Goal: Task Accomplishment & Management: Use online tool/utility

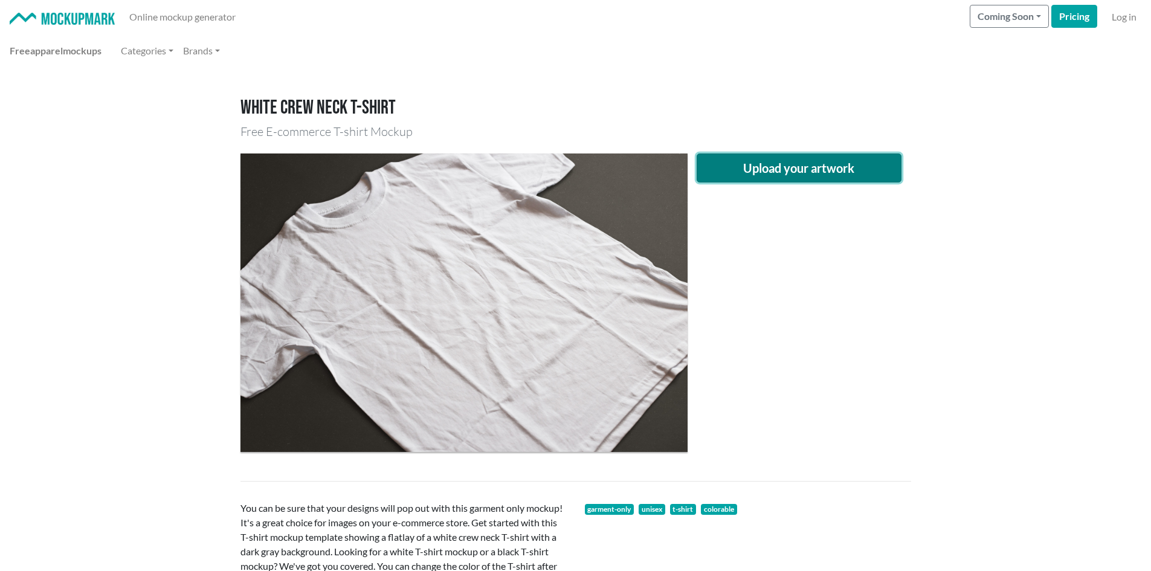
click at [794, 172] on button "Upload your artwork" at bounding box center [798, 167] width 205 height 29
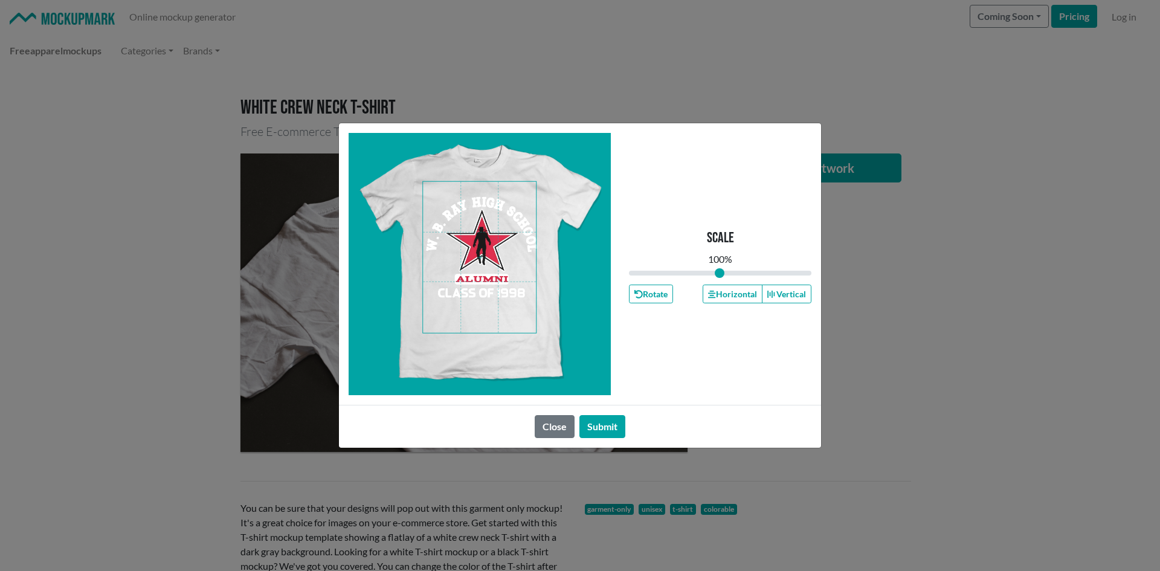
click at [487, 263] on span at bounding box center [479, 257] width 113 height 151
click at [483, 243] on span at bounding box center [479, 257] width 113 height 151
click at [736, 302] on button "Horizontal" at bounding box center [731, 293] width 59 height 19
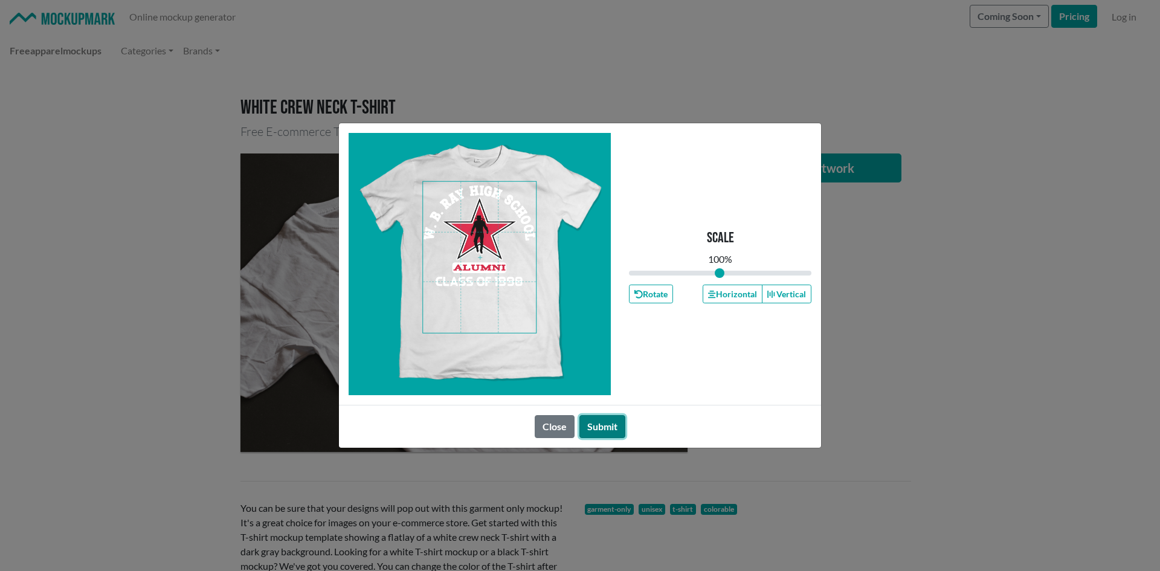
click at [614, 425] on button "Submit" at bounding box center [602, 426] width 46 height 23
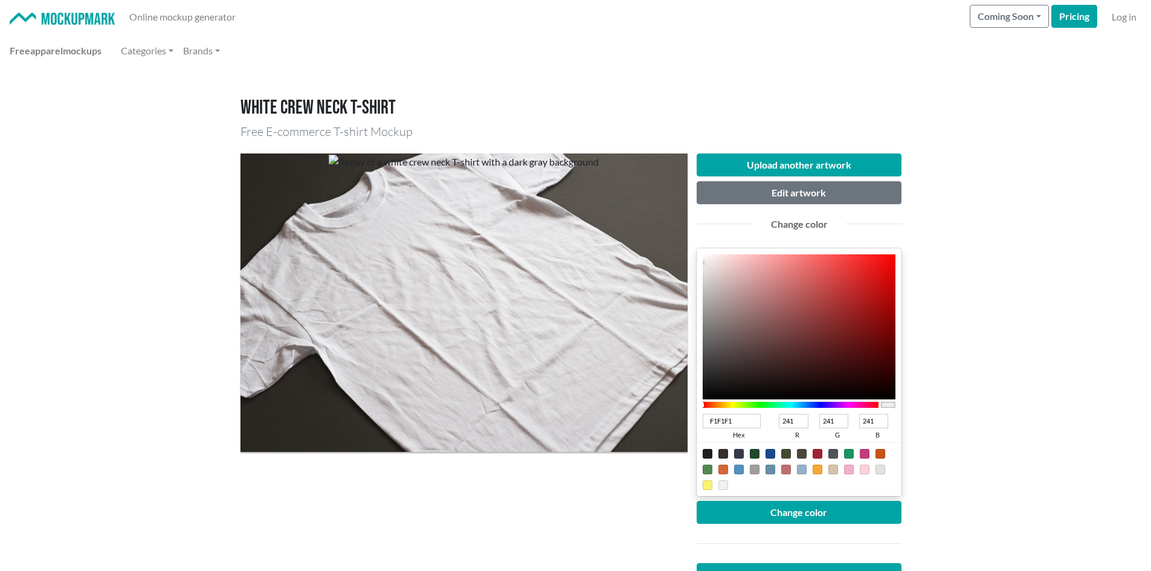
click at [818, 451] on div at bounding box center [817, 454] width 10 height 10
type input "A02331"
type input "160"
type input "35"
type input "49"
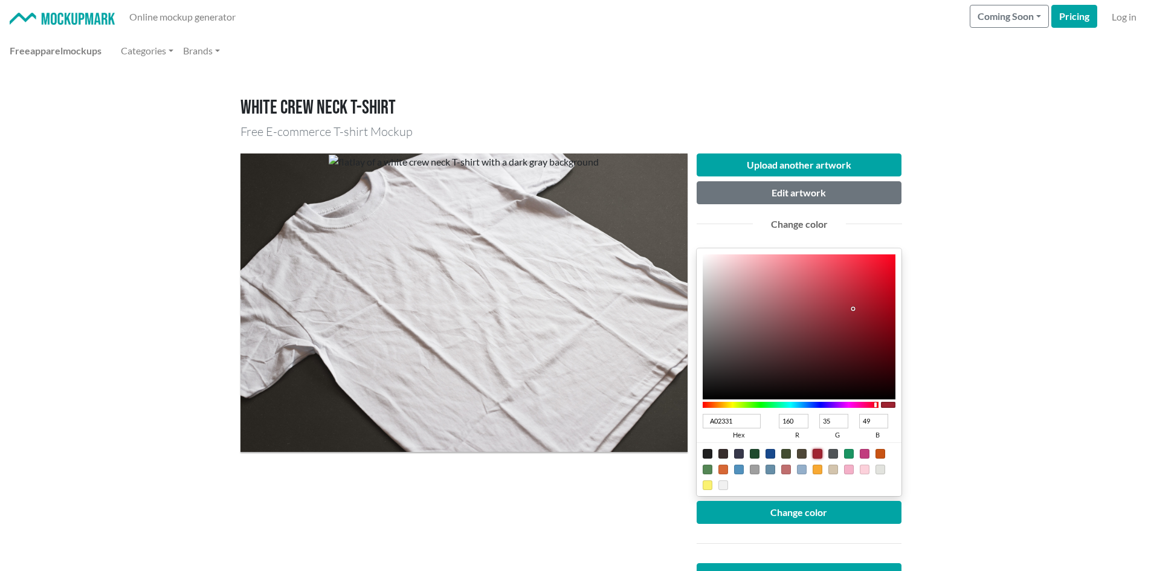
type input "A81122"
type input "168"
type input "17"
type input "34"
type input "A81021"
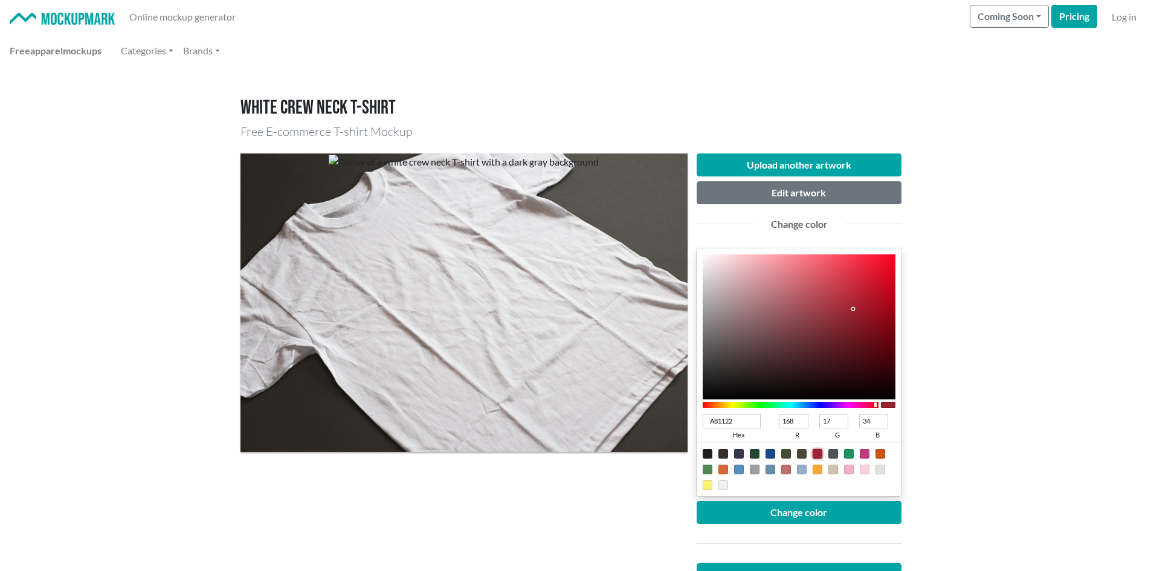
type input "16"
type input "33"
type input "AE0114"
type input "174"
type input "1"
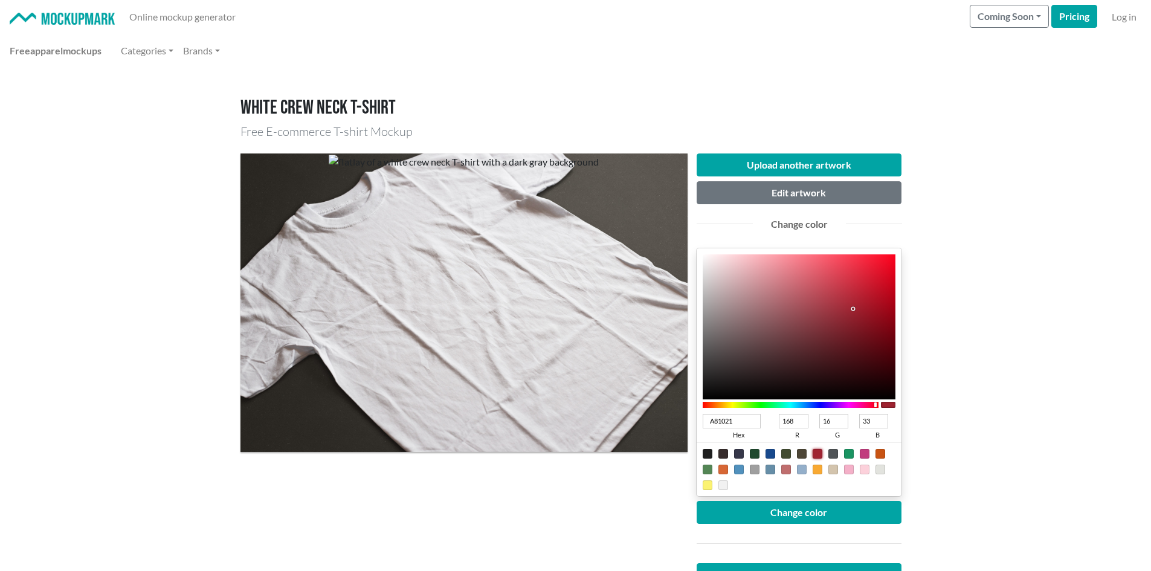
type input "20"
type input "B10013"
type input "177"
type input "0"
type input "19"
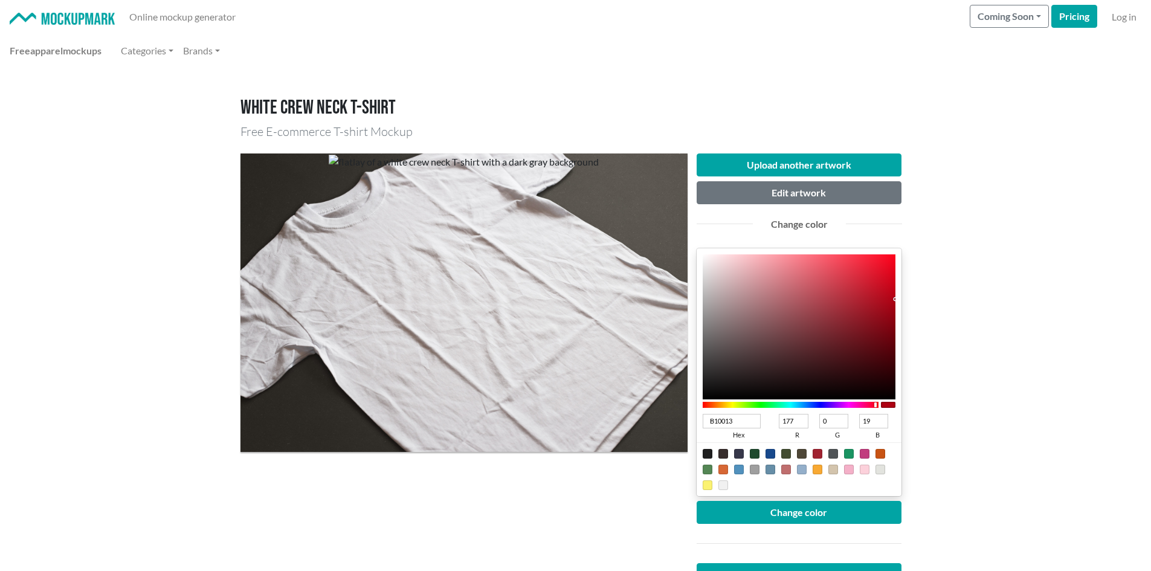
type input "B20013"
type input "178"
type input "AE0013"
type input "174"
type input "AB0013"
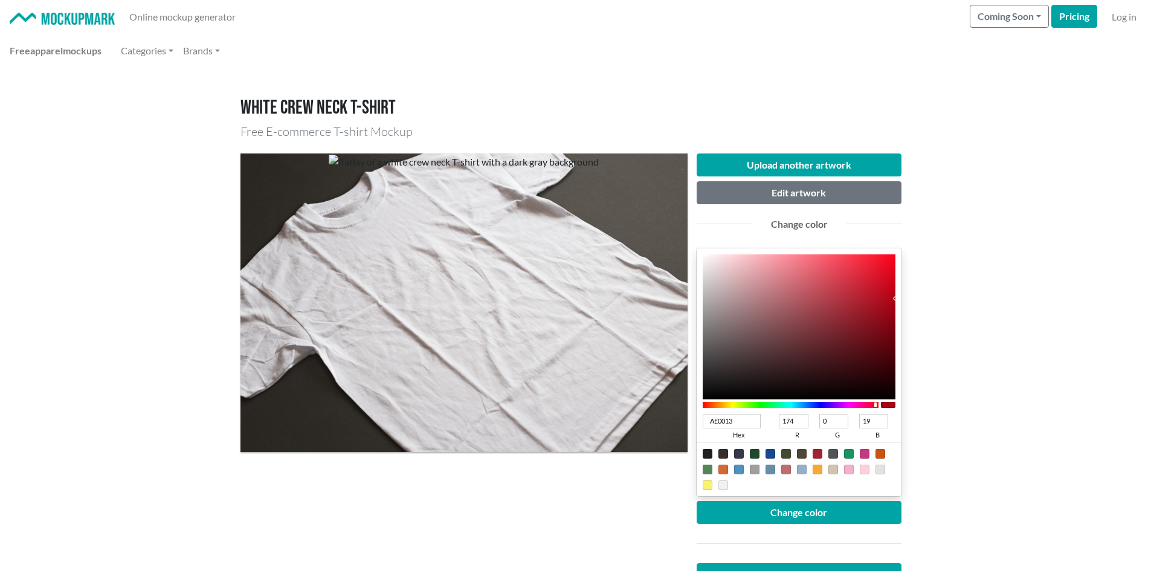
type input "171"
type input "AA0013"
type input "170"
type input "A50012"
type input "165"
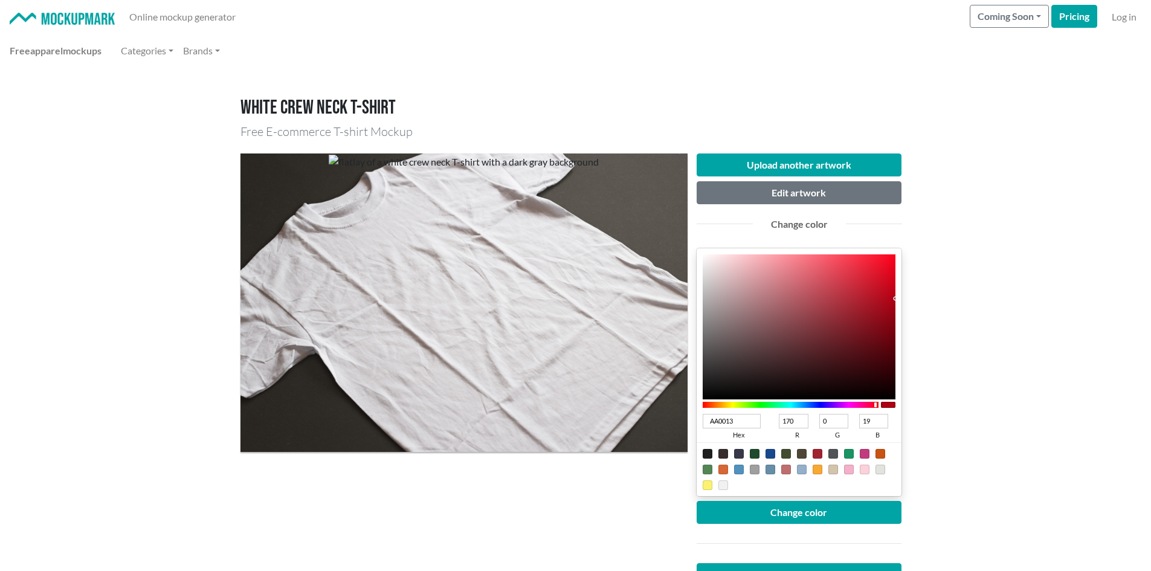
type input "18"
type input "A40012"
type input "164"
drag, startPoint x: 876, startPoint y: 304, endPoint x: 903, endPoint y: 306, distance: 27.3
click at [903, 306] on div "Upload another artwork Edit artwork Change color A40012 hex 164 r 0 g 18 b 100 …" at bounding box center [798, 396] width 223 height 486
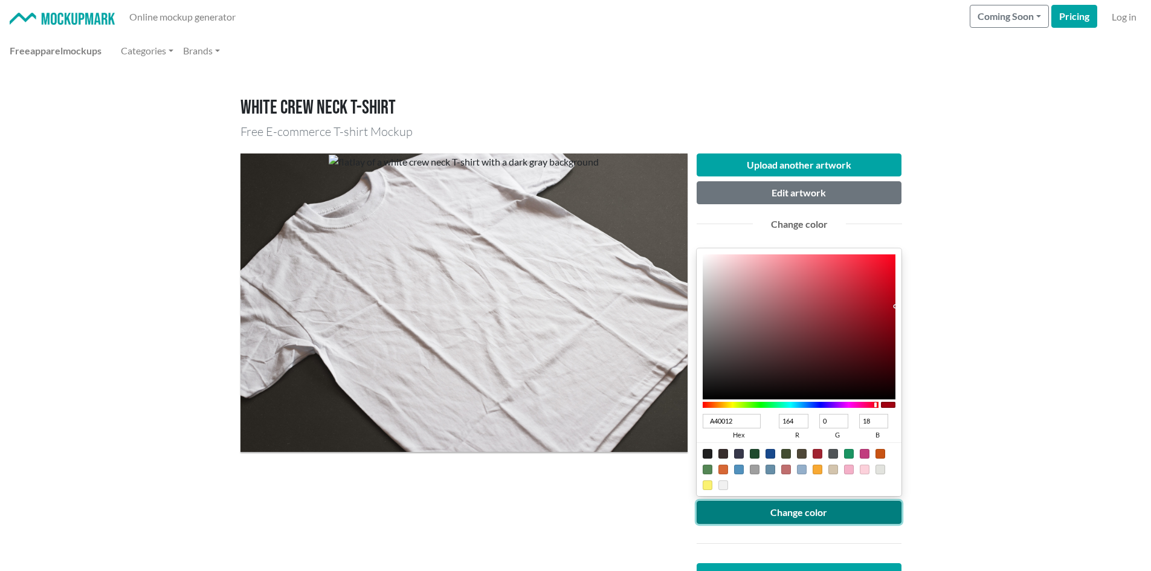
click at [864, 510] on button "Change color" at bounding box center [798, 512] width 205 height 23
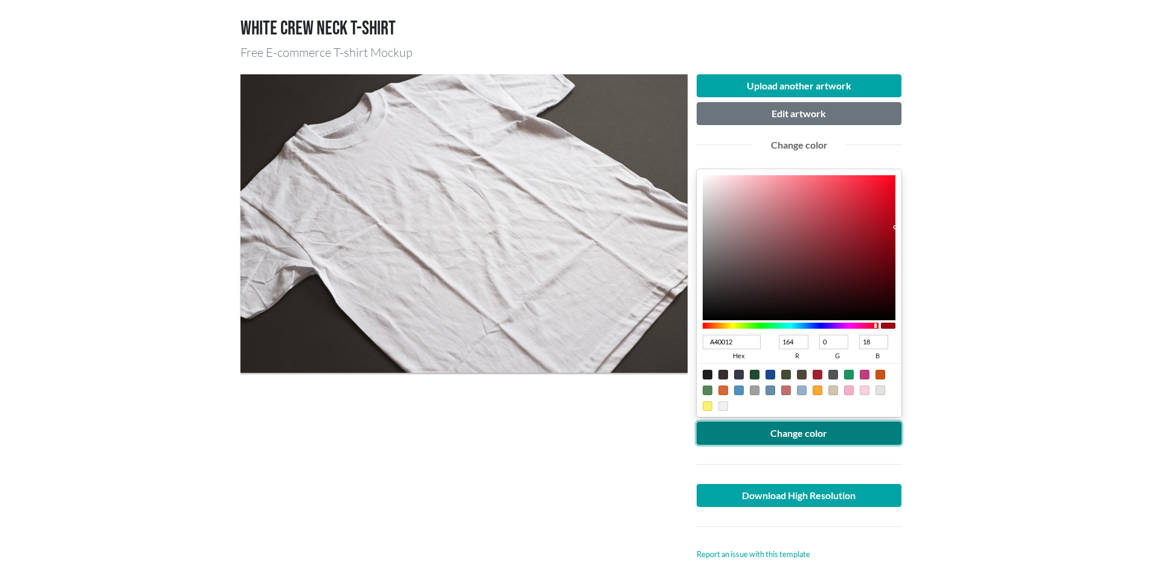
scroll to position [201, 0]
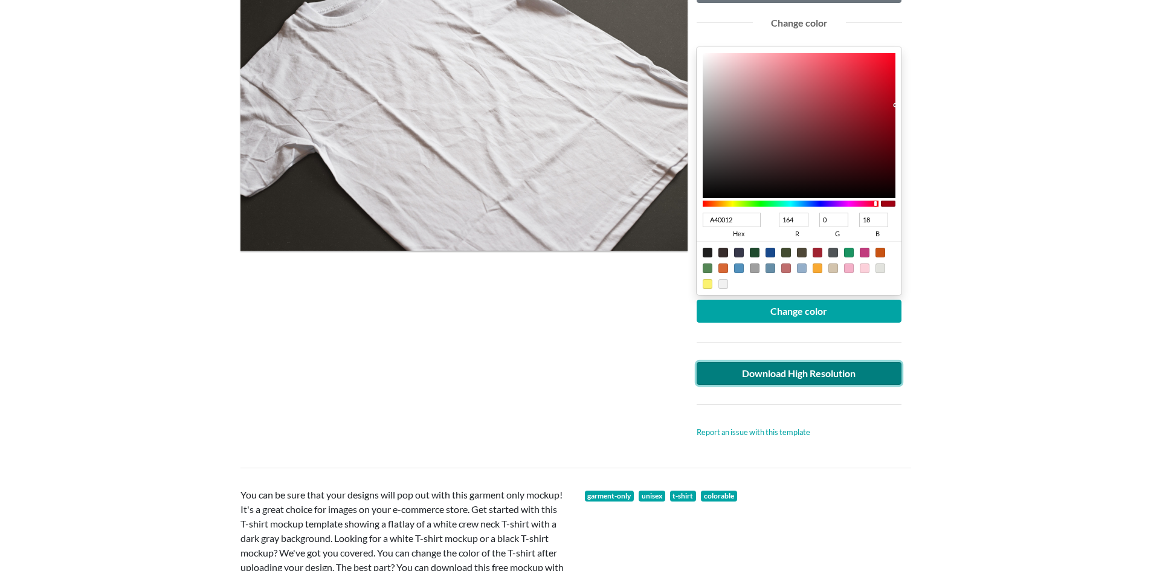
click at [831, 367] on link "Download High Resolution" at bounding box center [798, 373] width 205 height 23
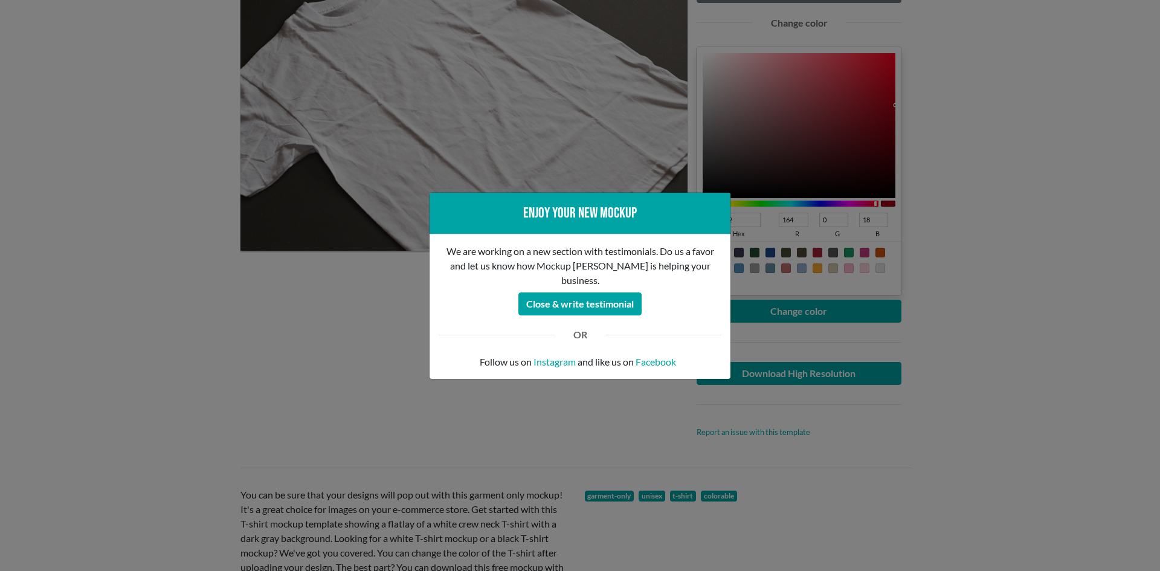
click at [185, 292] on div "Enjoy your new mockup We are working on a new section with testimonials. Do us …" at bounding box center [580, 285] width 1160 height 571
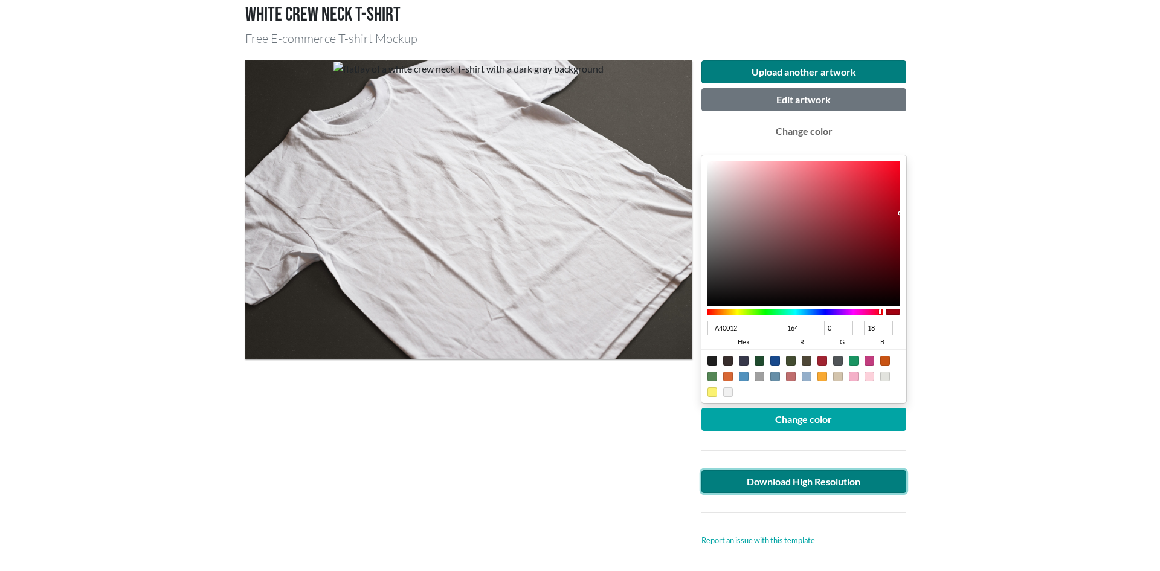
scroll to position [0, 0]
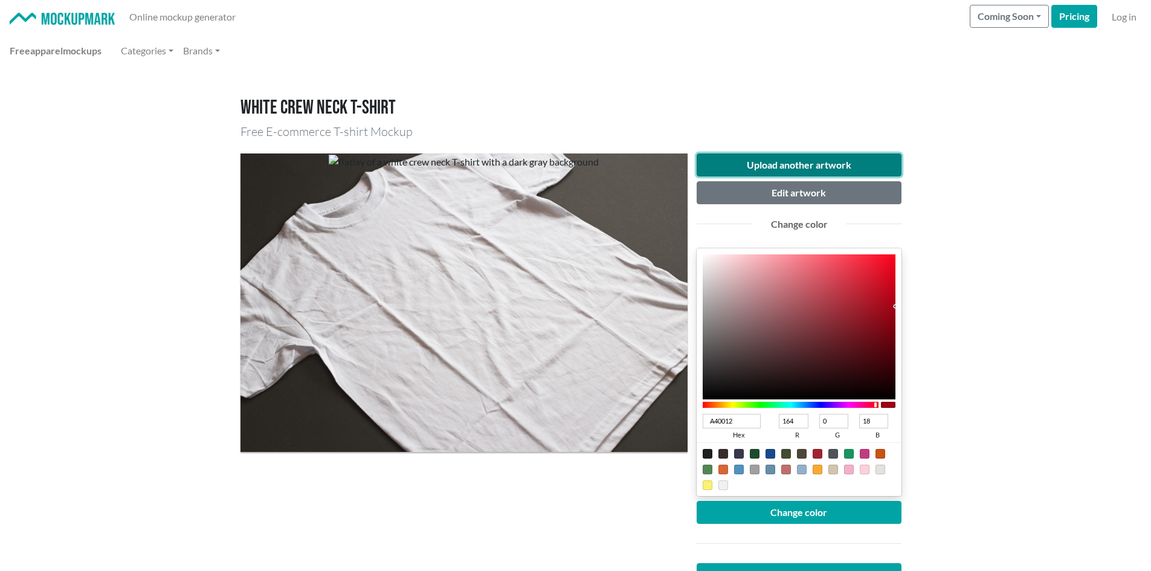
click at [781, 168] on button "Upload another artwork" at bounding box center [798, 164] width 205 height 23
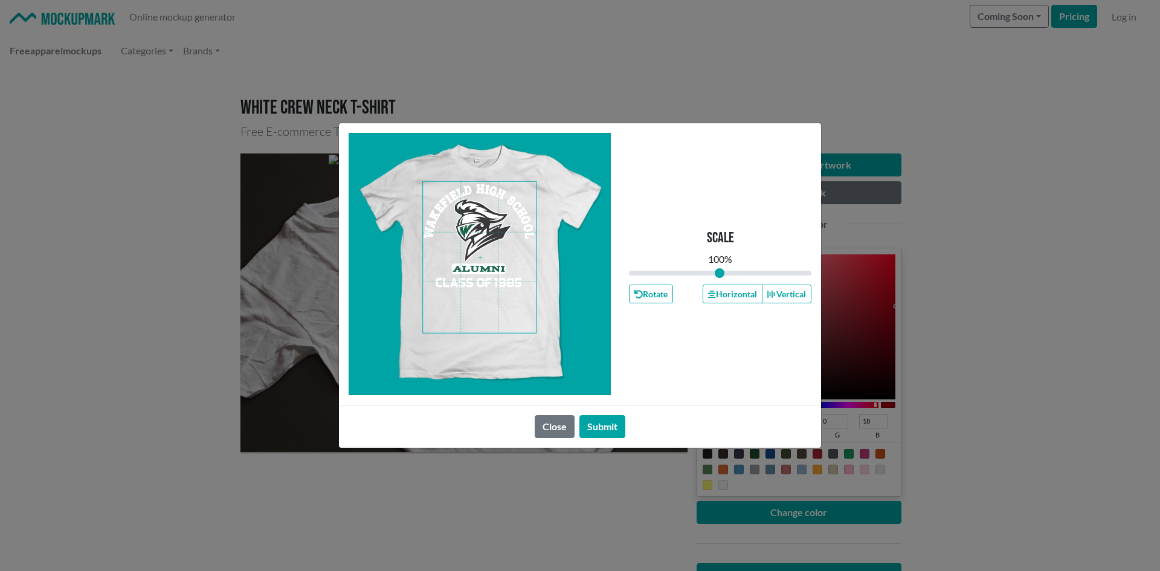
click at [463, 243] on span at bounding box center [479, 257] width 113 height 151
click at [717, 300] on button "Horizontal" at bounding box center [731, 293] width 59 height 19
click at [594, 426] on button "Submit" at bounding box center [602, 426] width 46 height 23
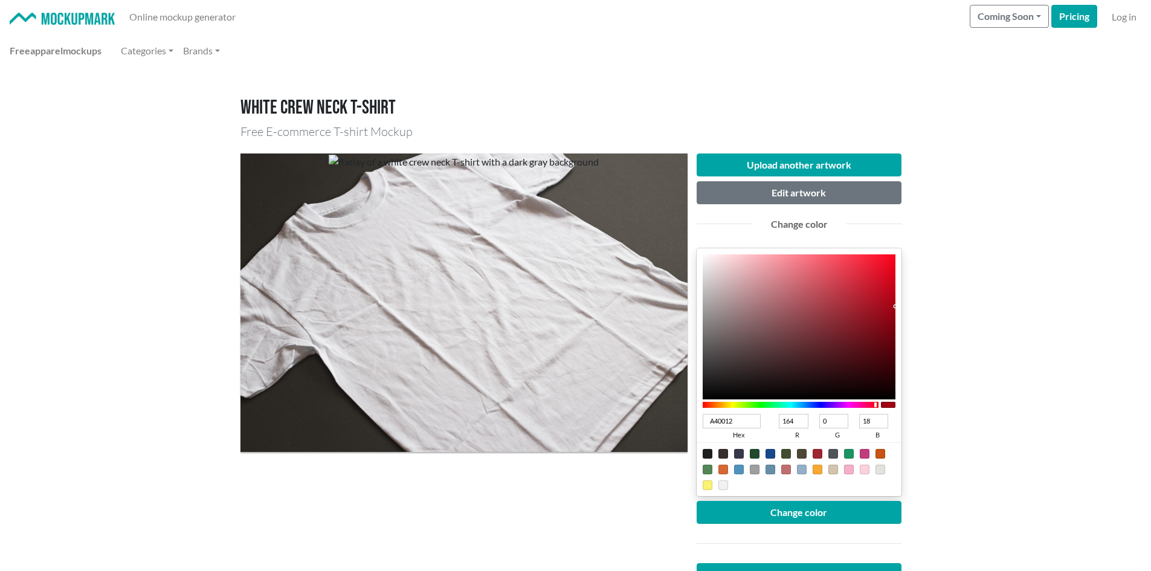
click at [771, 452] on div at bounding box center [770, 454] width 10 height 10
type input "18498C"
type input "24"
type input "73"
type input "140"
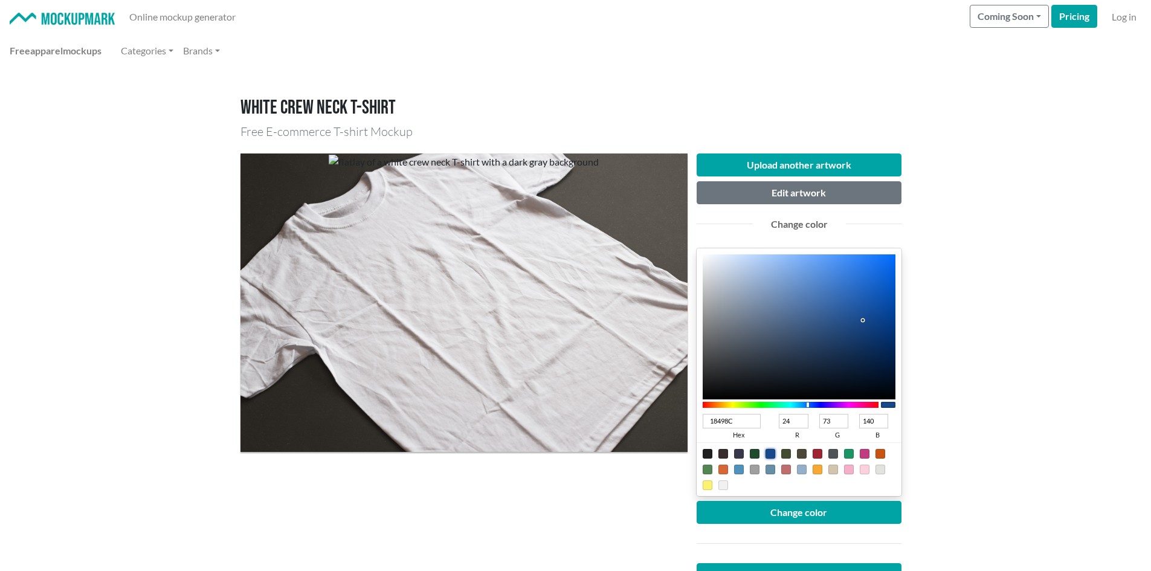
click at [781, 455] on div at bounding box center [798, 469] width 205 height 54
click at [787, 449] on div at bounding box center [786, 454] width 10 height 10
type input "434C31"
type input "67"
type input "76"
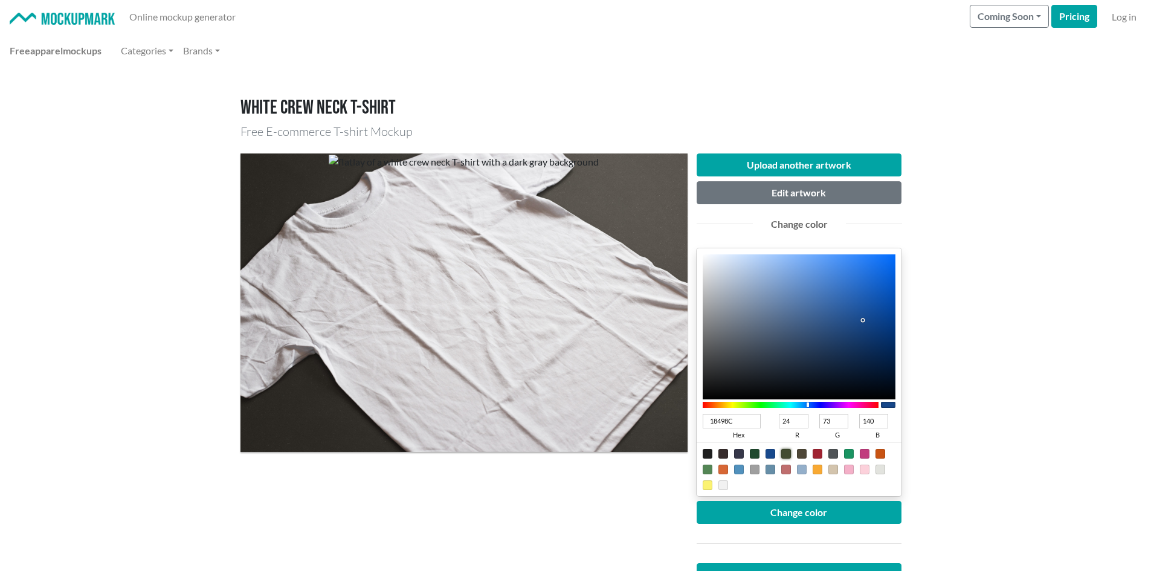
type input "49"
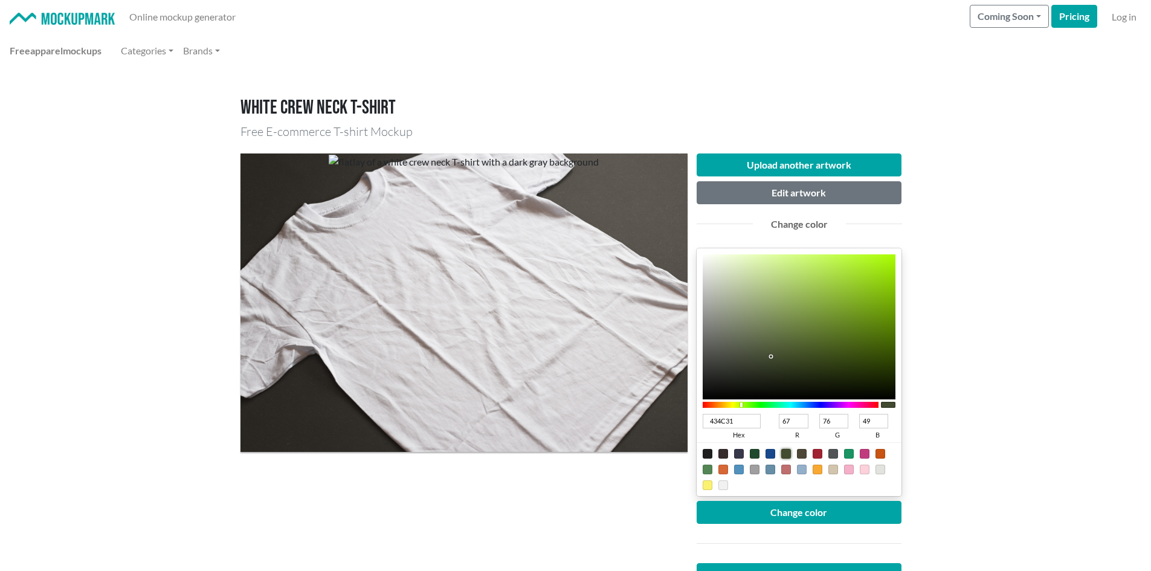
type input "6C9F05"
type input "108"
type input "159"
type input "5"
type input "6A9D03"
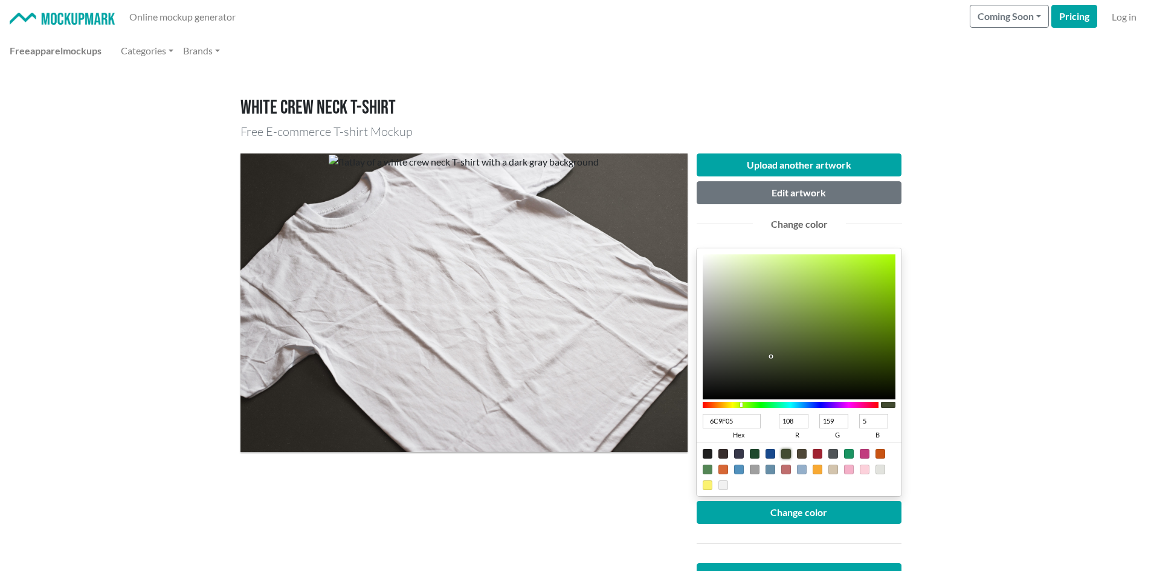
type input "106"
type input "157"
type input "3"
type input "629300"
type input "98"
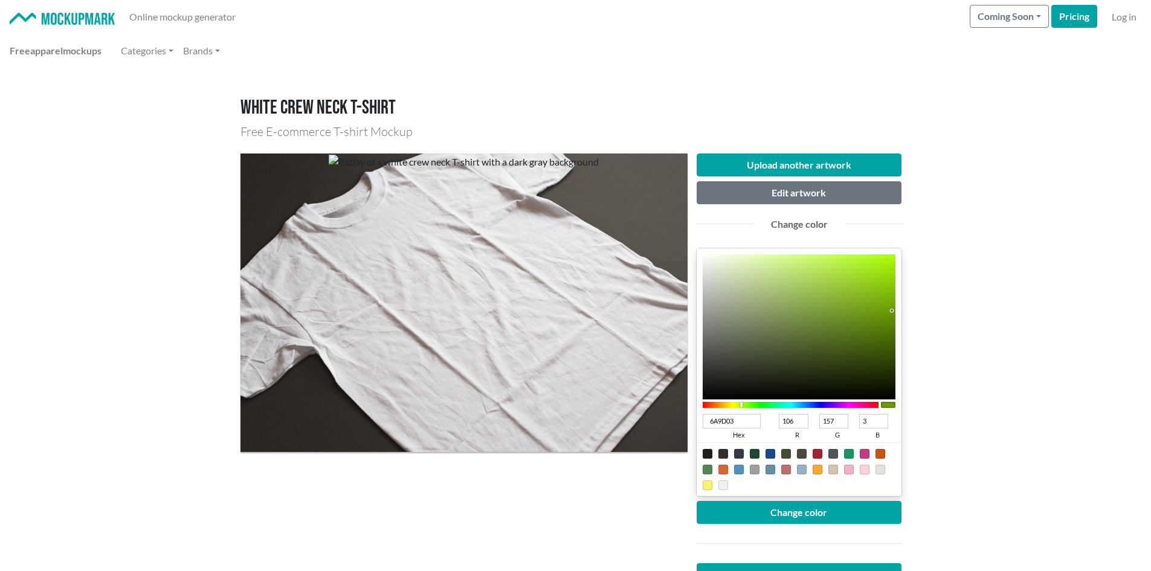
type input "147"
type input "0"
type input "5B8800"
type input "91"
type input "136"
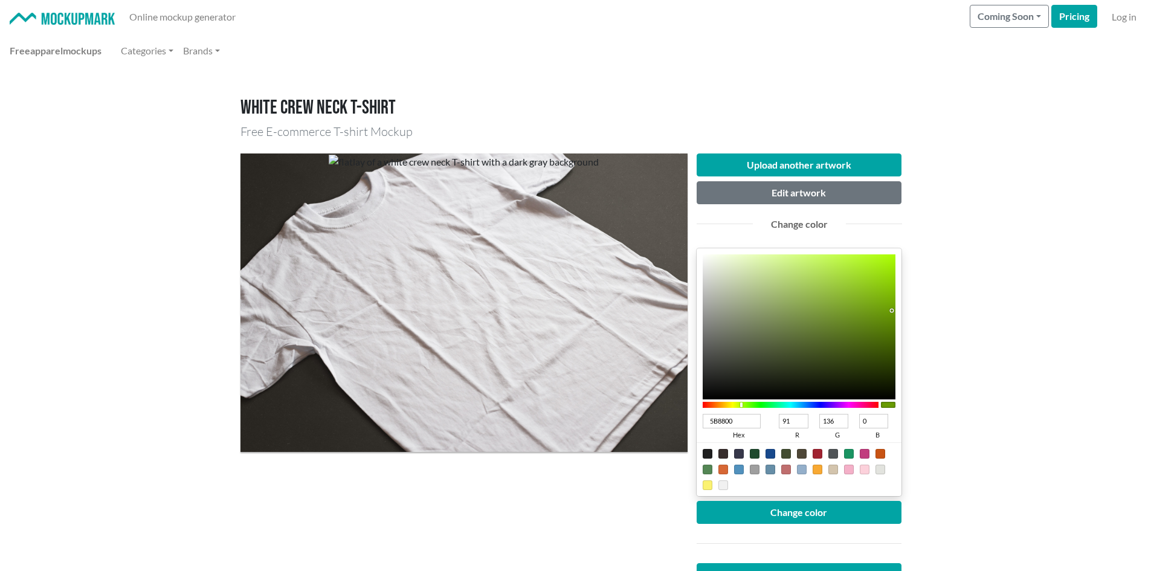
type input "5A8600"
type input "90"
type input "134"
type input "578200"
type input "87"
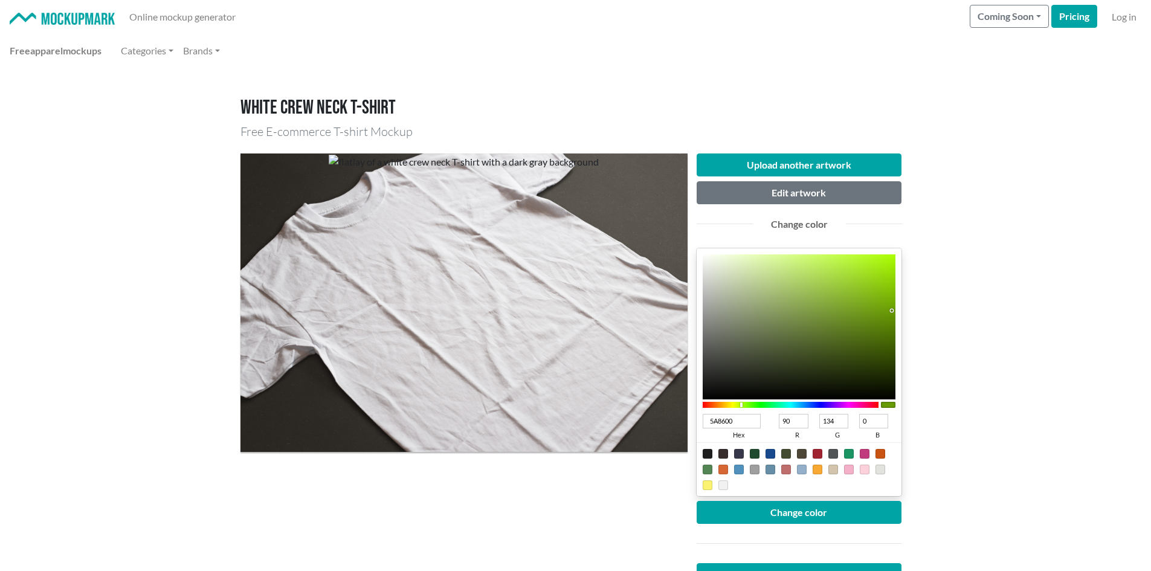
type input "130"
type input "507700"
type input "80"
type input "119"
type input "507600"
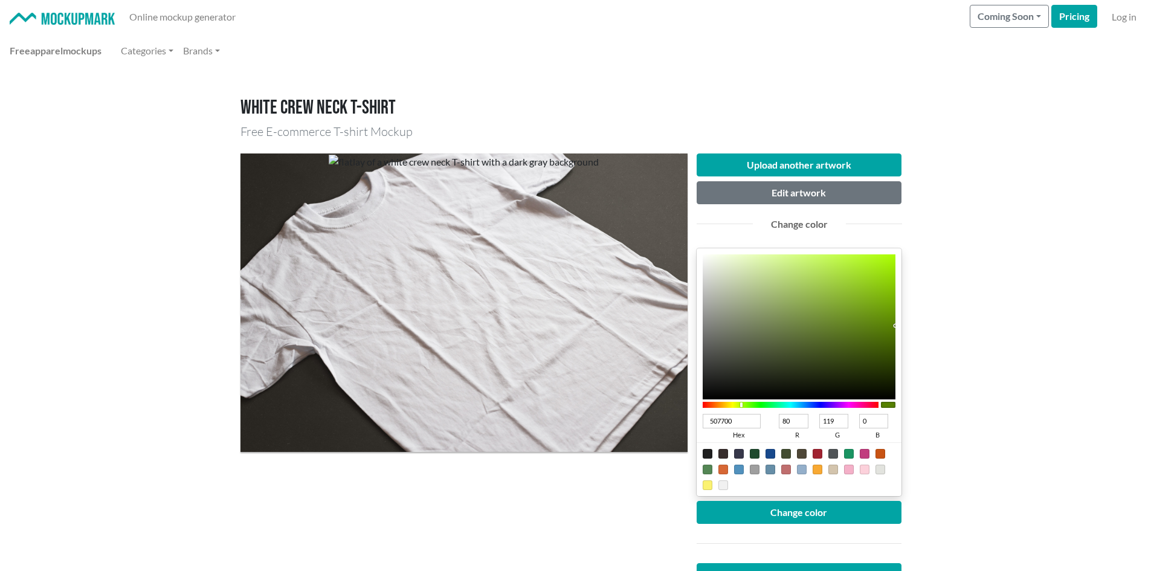
type input "118"
type input "507500"
type input "117"
drag, startPoint x: 889, startPoint y: 309, endPoint x: 905, endPoint y: 333, distance: 28.6
click at [905, 333] on div "Upload another artwork Edit artwork Change color 507500 hex 80 r 117 g 0 b 100 …" at bounding box center [798, 396] width 223 height 486
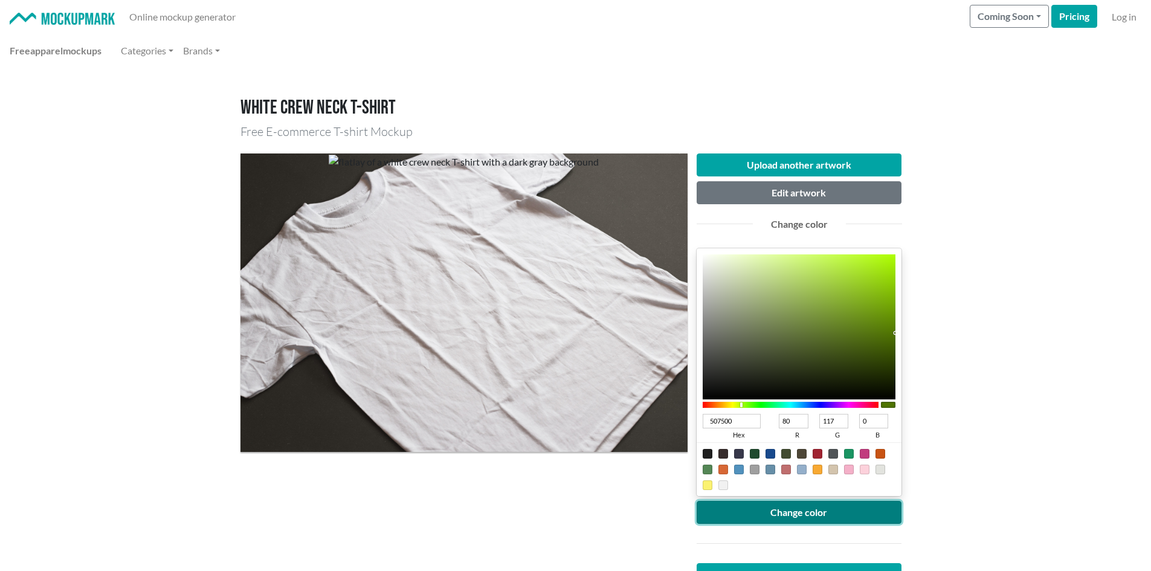
click at [883, 507] on button "Change color" at bounding box center [798, 512] width 205 height 23
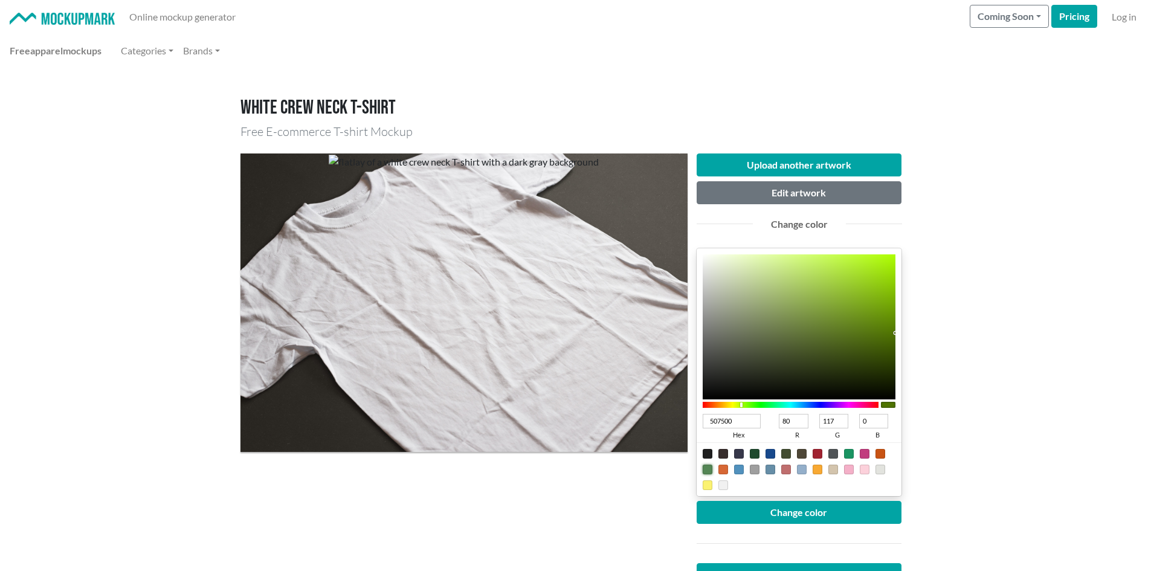
click at [705, 474] on div at bounding box center [707, 469] width 10 height 10
type input "548655"
type input "84"
type input "134"
type input "85"
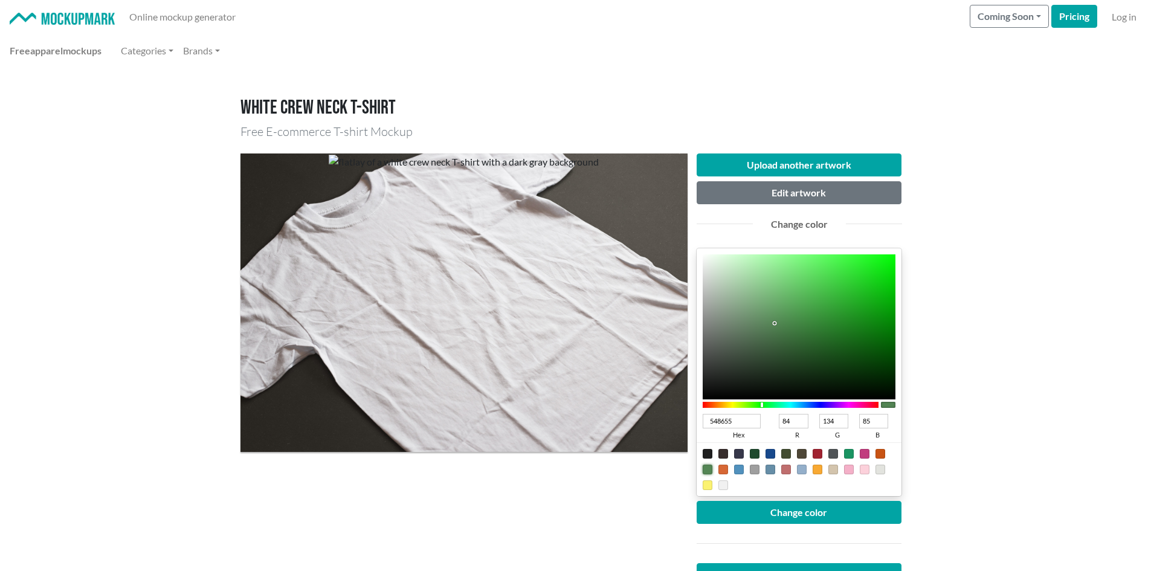
type input "227E24"
type input "34"
type input "126"
type input "36"
type input "1D7E1F"
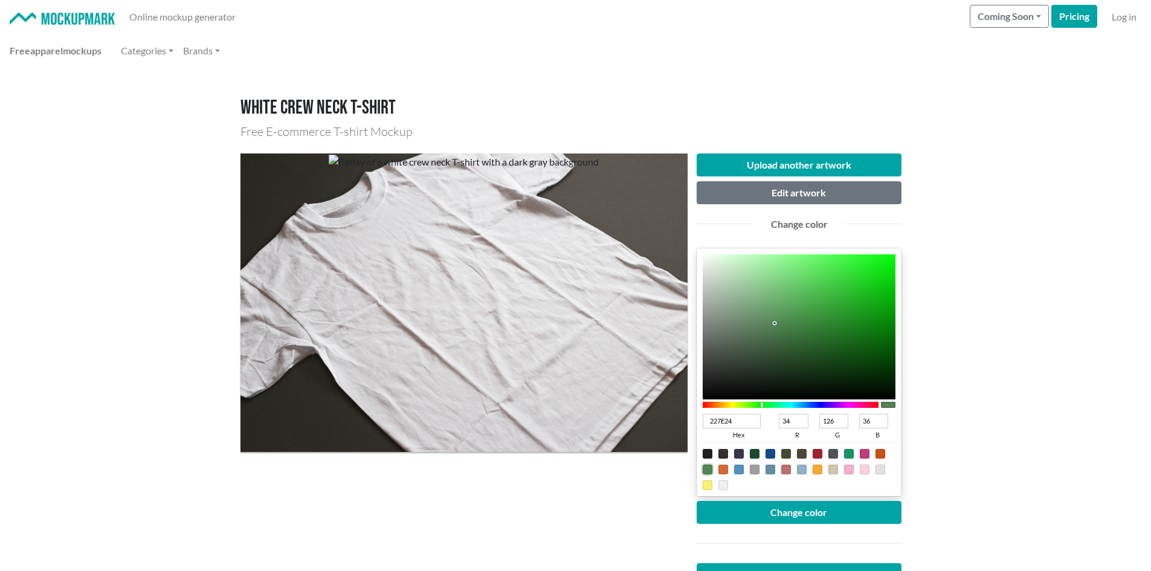
type input "29"
type input "31"
type input "167F18"
type input "22"
type input "127"
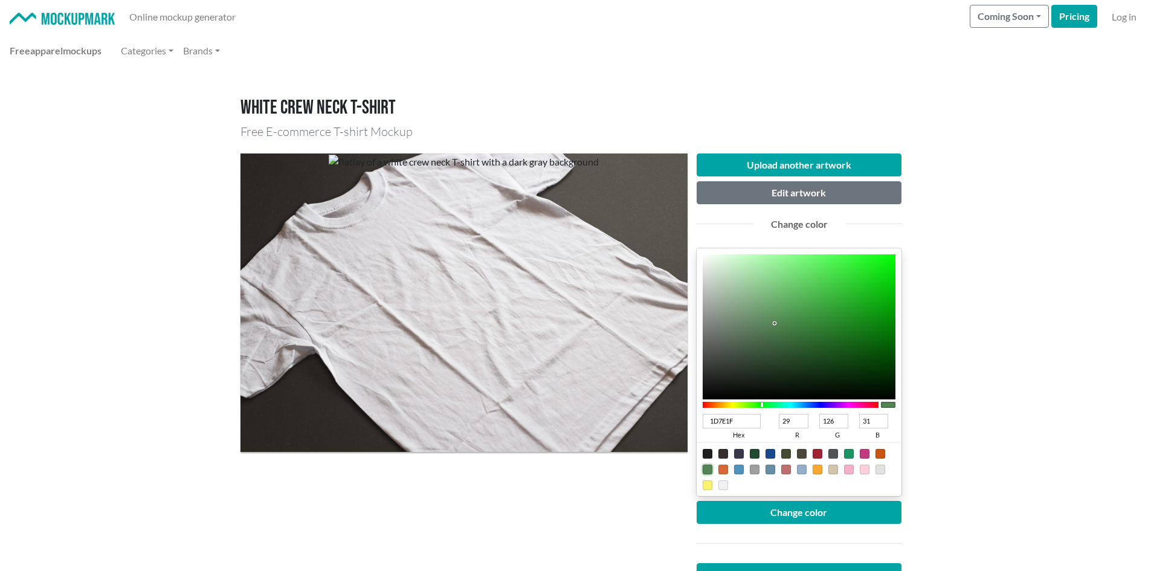
type input "24"
type input "118013"
type input "17"
type input "128"
type input "19"
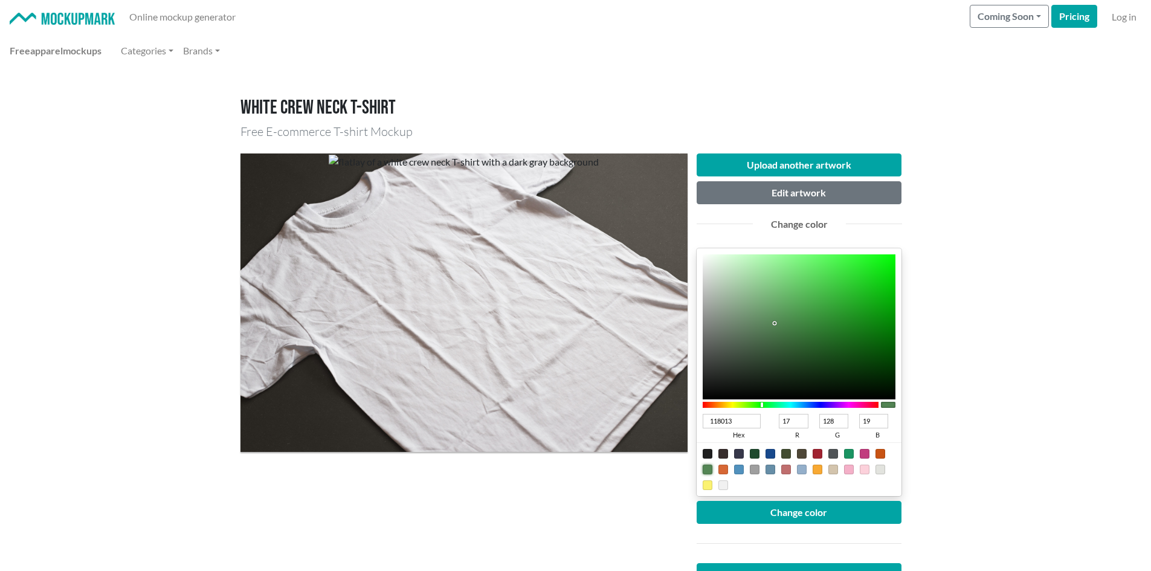
type input "0D800F"
type input "13"
type input "15"
type input "0C800E"
type input "12"
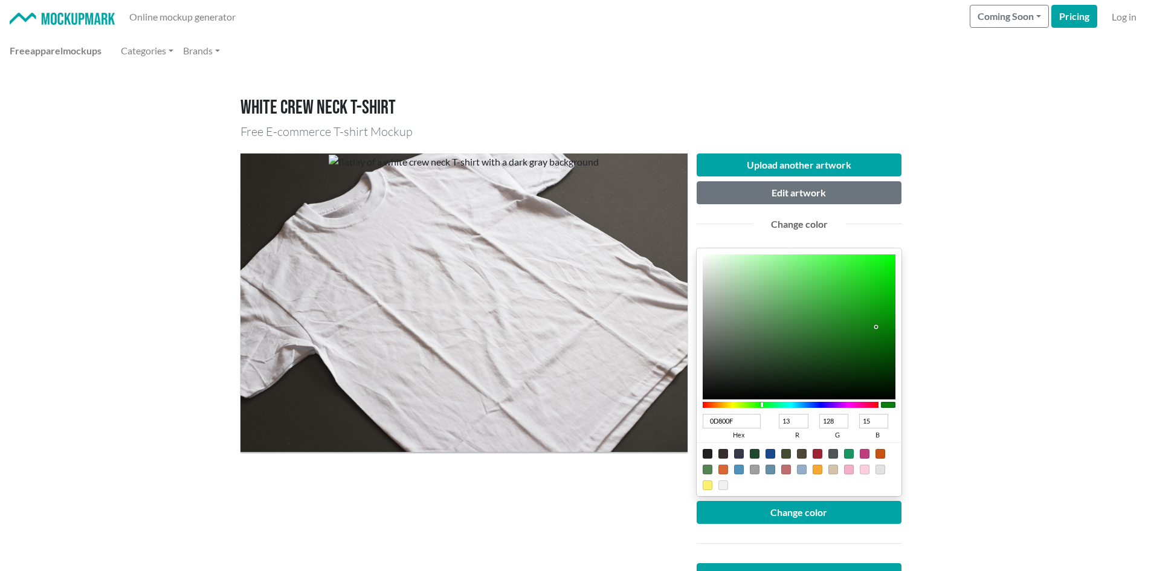
type input "14"
type input "097E0B"
type input "9"
type input "126"
type input "11"
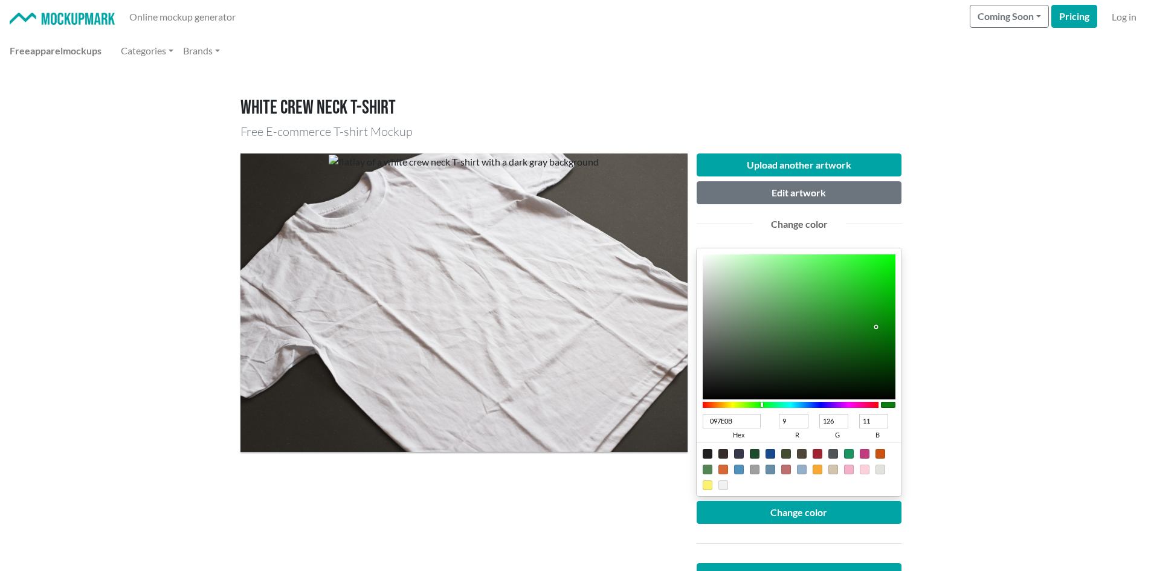
type input "077B09"
type input "7"
type input "123"
type input "9"
type input "057707"
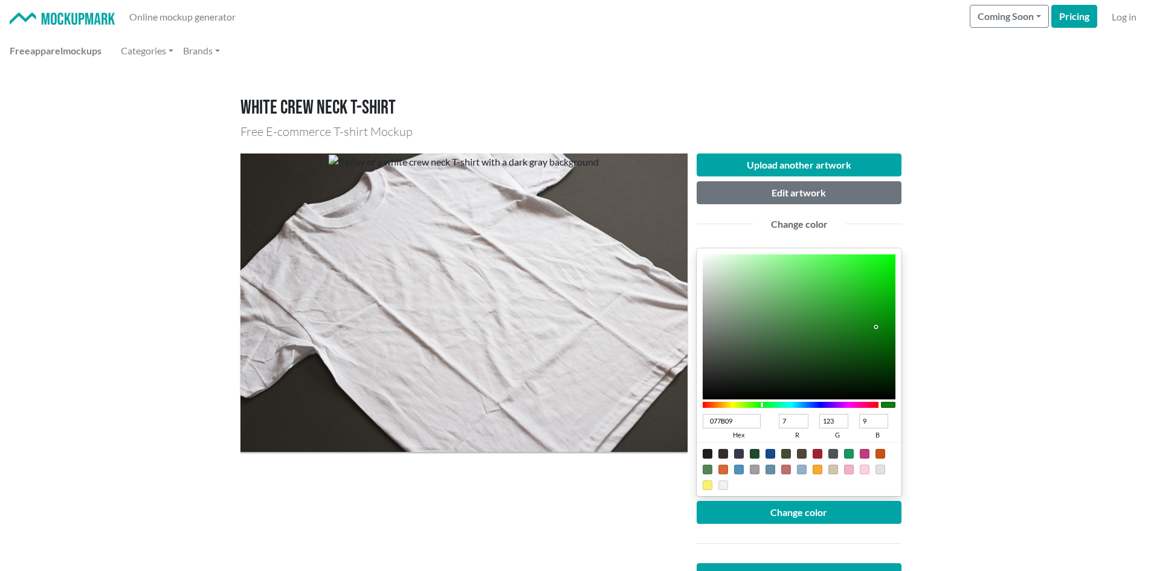
type input "5"
type input "119"
type input "7"
type input "037705"
type input "3"
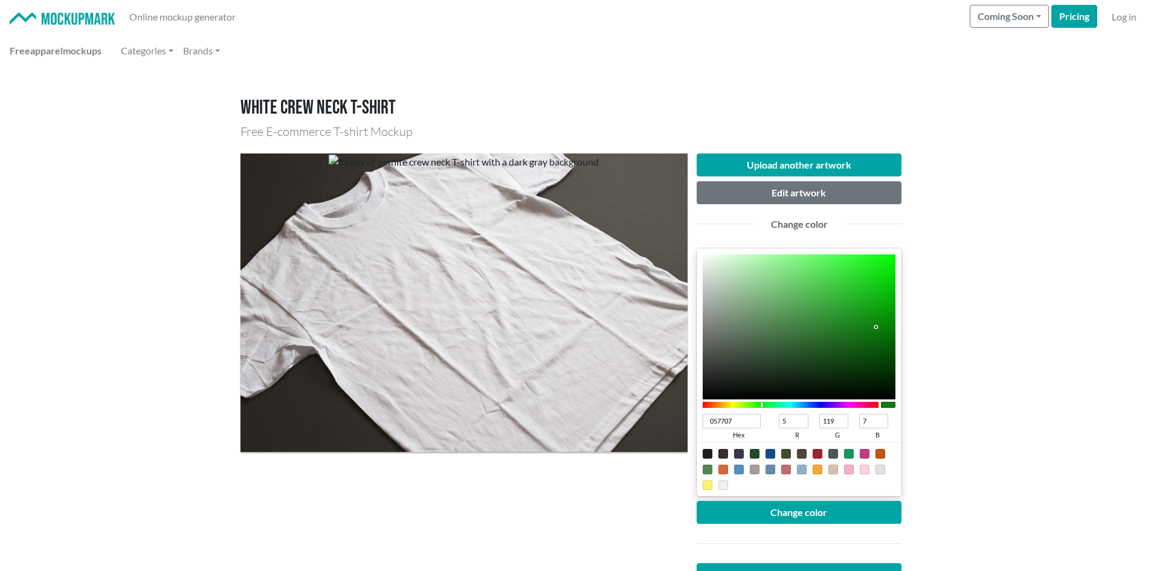
type input "5"
type input "007A02"
type input "0"
type input "122"
type input "2"
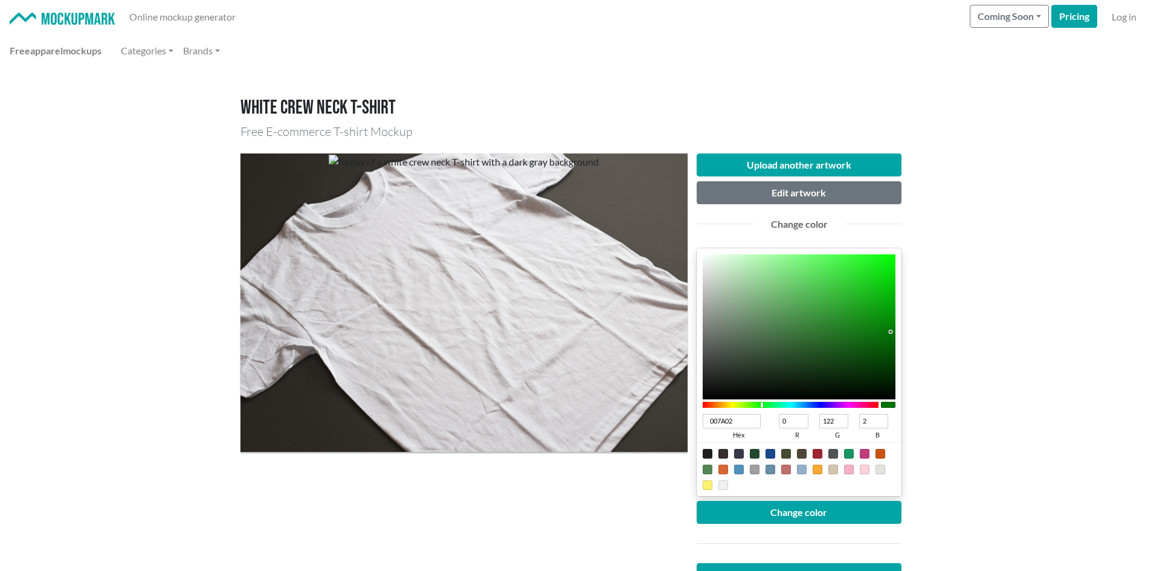
type input "007B02"
type input "123"
type input "007A02"
type input "122"
type input "007602"
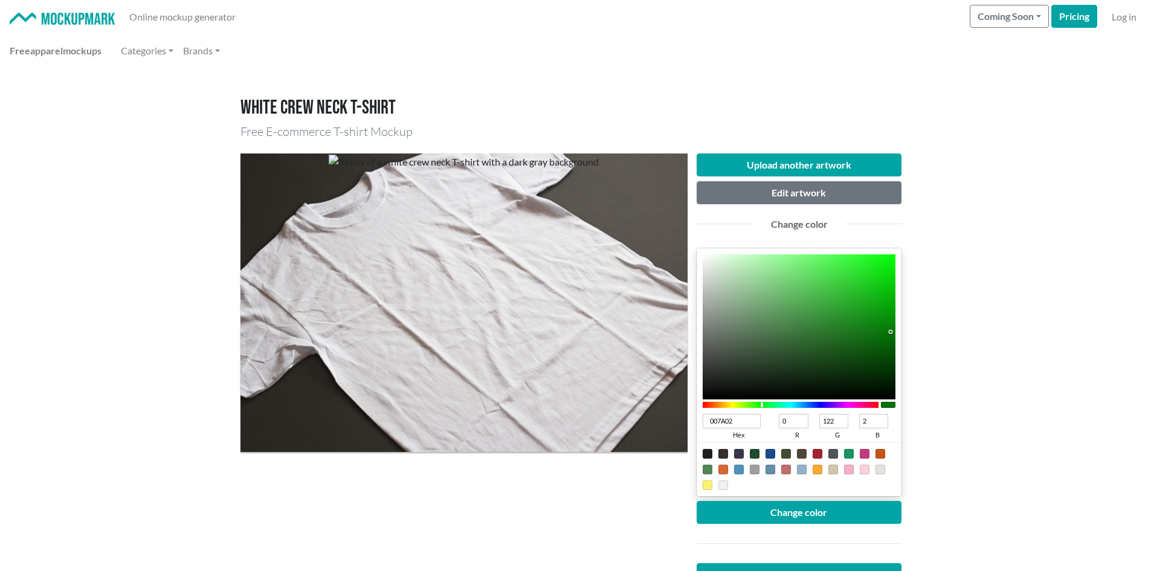
type input "118"
type input "007302"
type input "115"
type input "006F02"
type input "111"
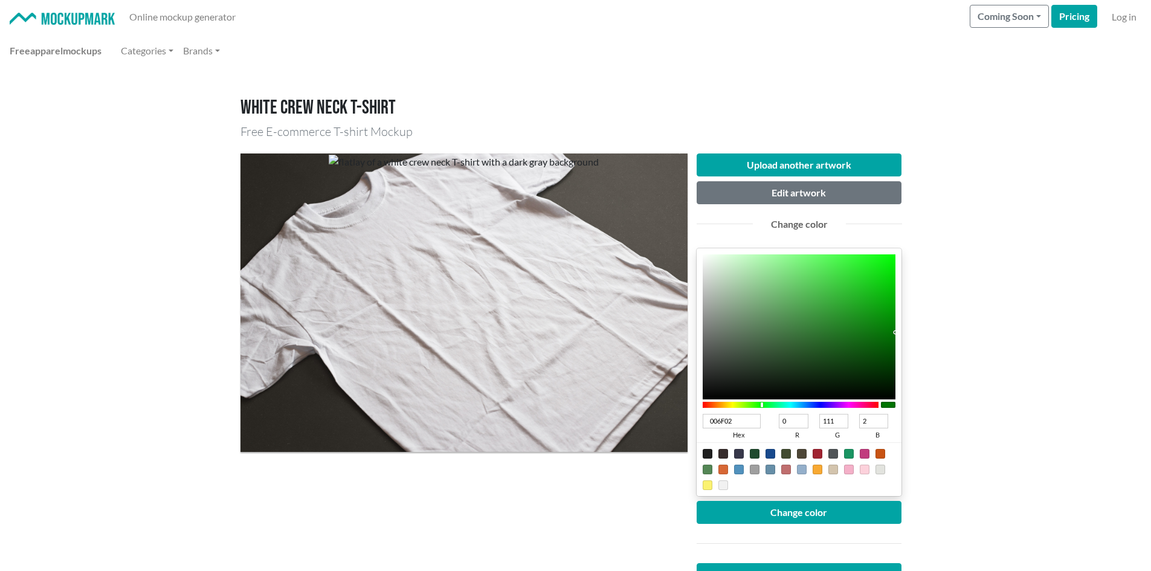
type input "006E02"
type input "110"
drag, startPoint x: 851, startPoint y: 328, endPoint x: 907, endPoint y: 337, distance: 56.3
click at [907, 337] on div "Upload another artwork Edit artwork Change color 006E02 hex 0 r 110 g 2 b 100 a…" at bounding box center [798, 396] width 223 height 486
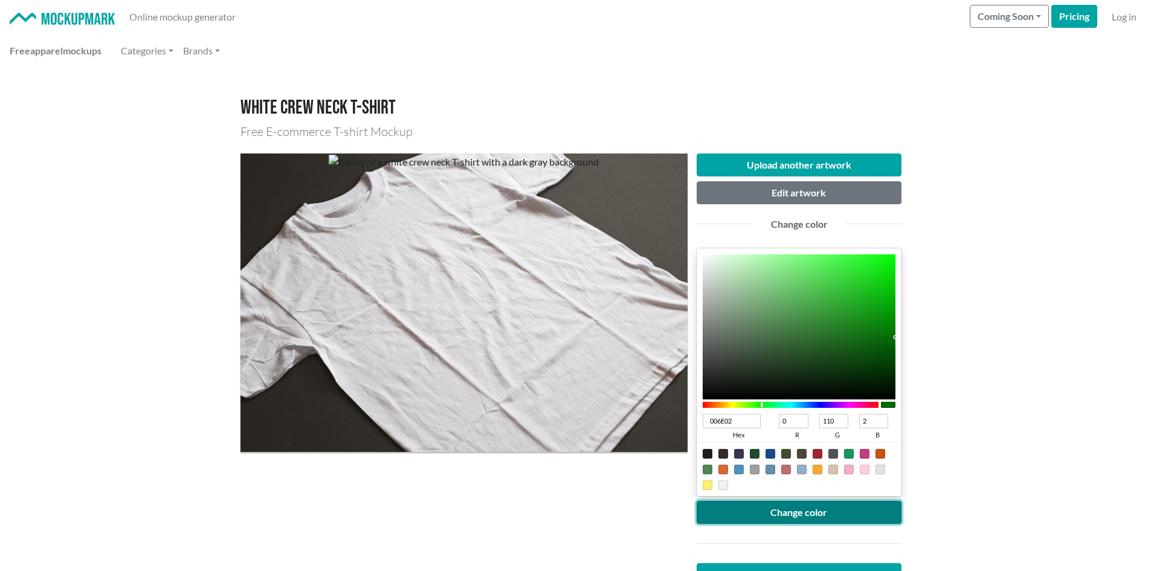
click at [836, 513] on button "Change color" at bounding box center [798, 512] width 205 height 23
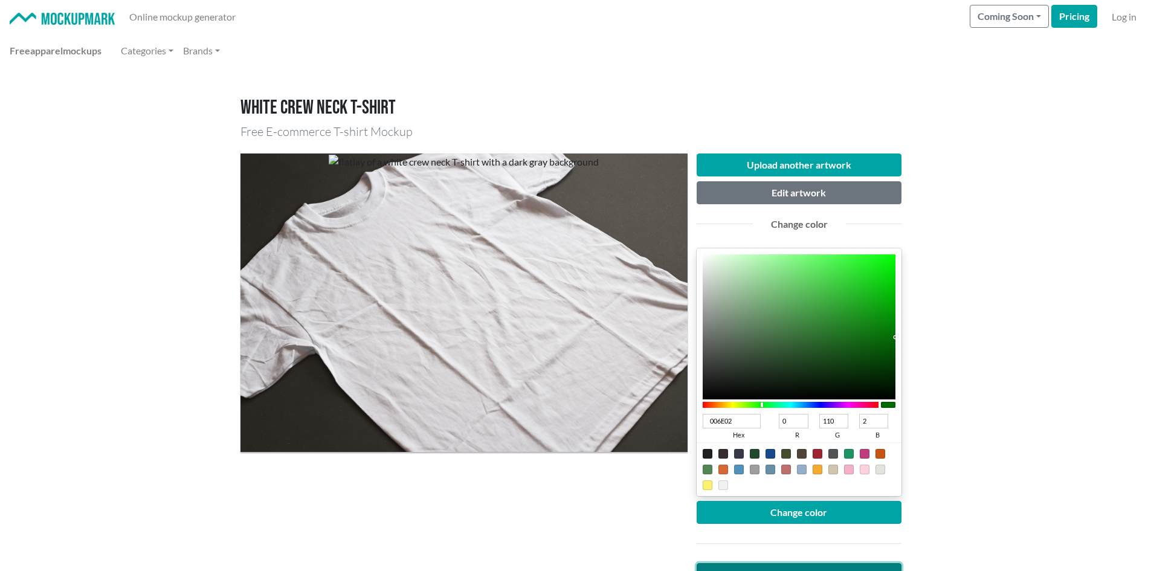
click at [809, 565] on link "Download High Resolution" at bounding box center [798, 574] width 205 height 23
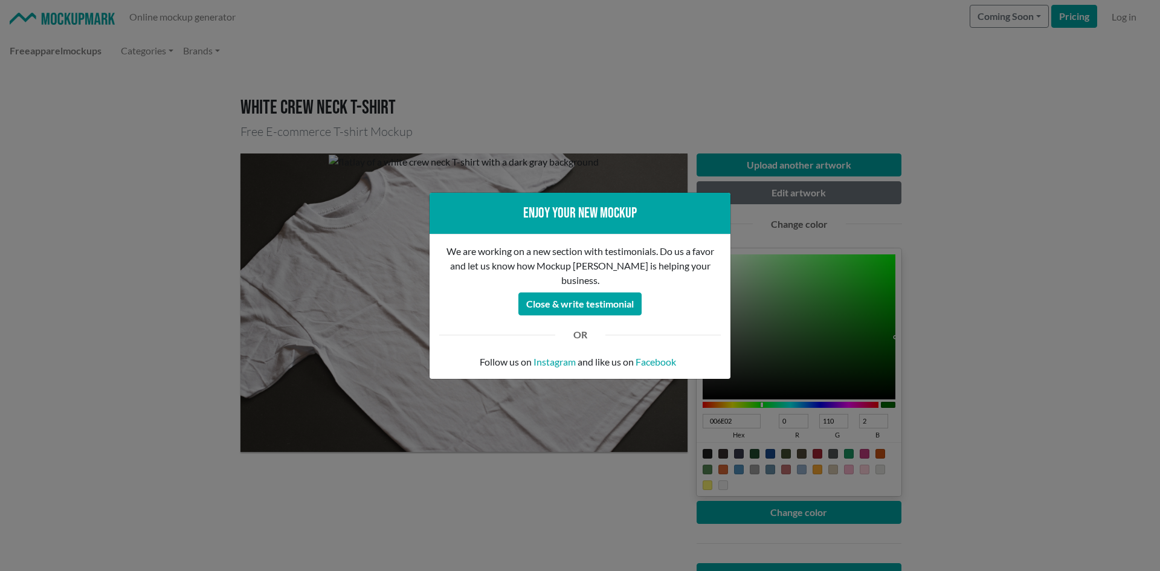
click at [225, 356] on div "Enjoy your new mockup We are working on a new section with testimonials. Do us …" at bounding box center [580, 285] width 1160 height 571
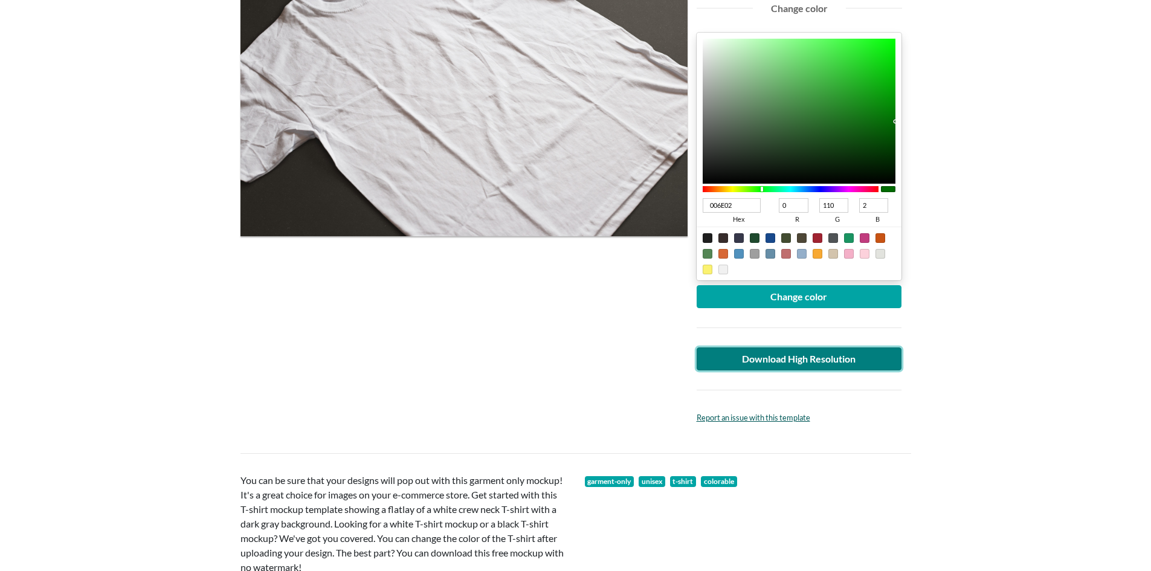
scroll to position [216, 0]
click at [786, 365] on link "Download High Resolution" at bounding box center [798, 358] width 205 height 23
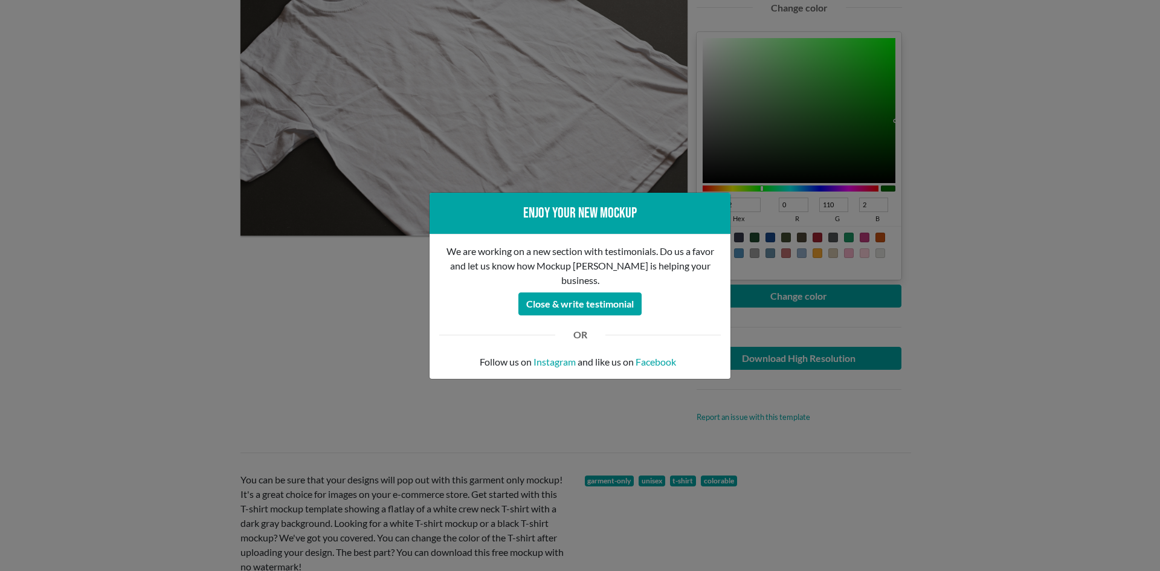
click at [390, 327] on div "Enjoy your new mockup We are working on a new section with testimonials. Do us …" at bounding box center [580, 285] width 1160 height 571
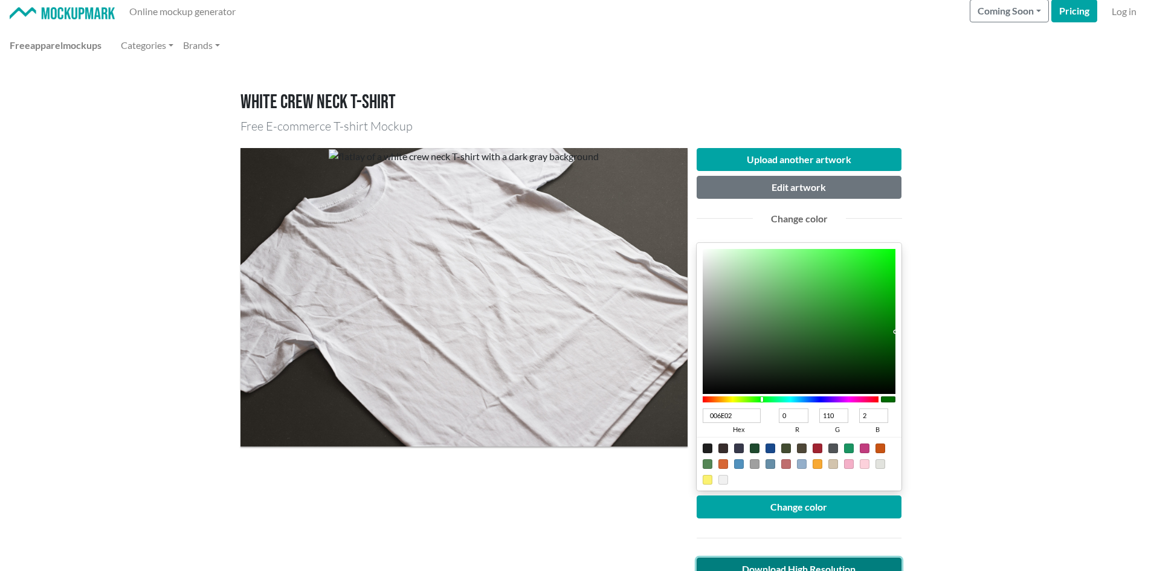
scroll to position [0, 0]
